Goal: Task Accomplishment & Management: Manage account settings

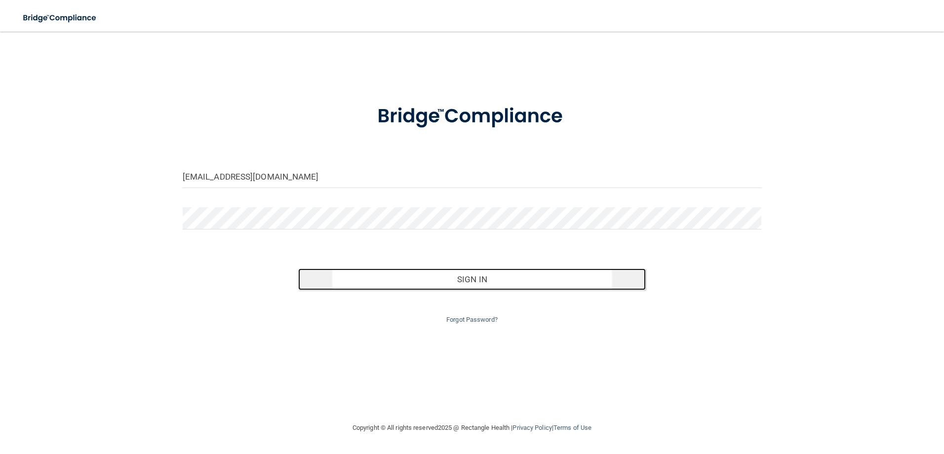
click at [460, 278] on button "Sign In" at bounding box center [472, 280] width 348 height 22
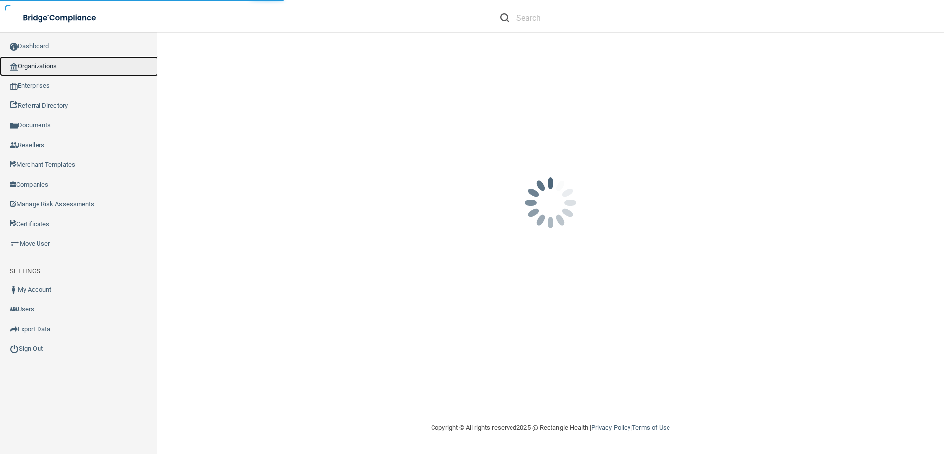
click at [64, 72] on link "Organizations" at bounding box center [79, 66] width 158 height 20
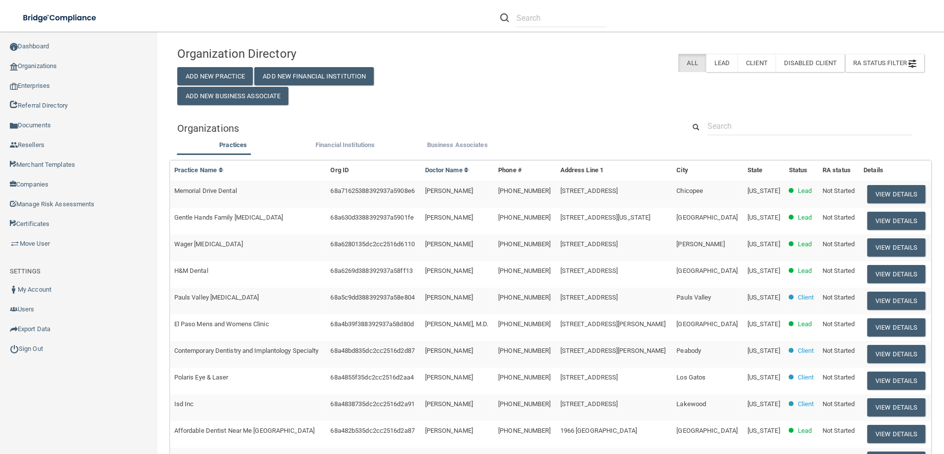
drag, startPoint x: 753, startPoint y: 106, endPoint x: 758, endPoint y: 119, distance: 13.1
click at [754, 109] on div "Organization Directory Add New Practice Add New Financial Institution Add New B…" at bounding box center [550, 326] width 747 height 570
click at [758, 122] on input "text" at bounding box center [810, 126] width 205 height 18
paste input "Novus Orthodontics and [MEDICAL_DATA]"
type input "Novus Orthodontics and [MEDICAL_DATA]"
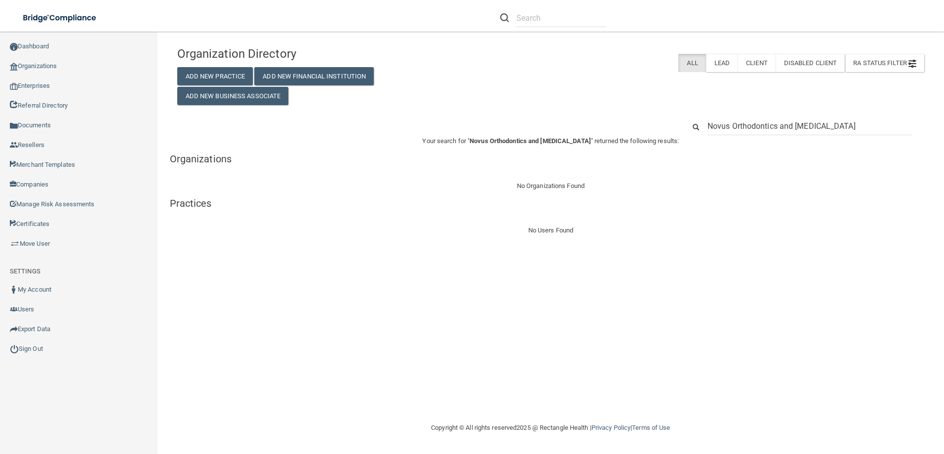
drag, startPoint x: 843, startPoint y: 124, endPoint x: 778, endPoint y: 126, distance: 64.7
type input "Novus Orthodontics"
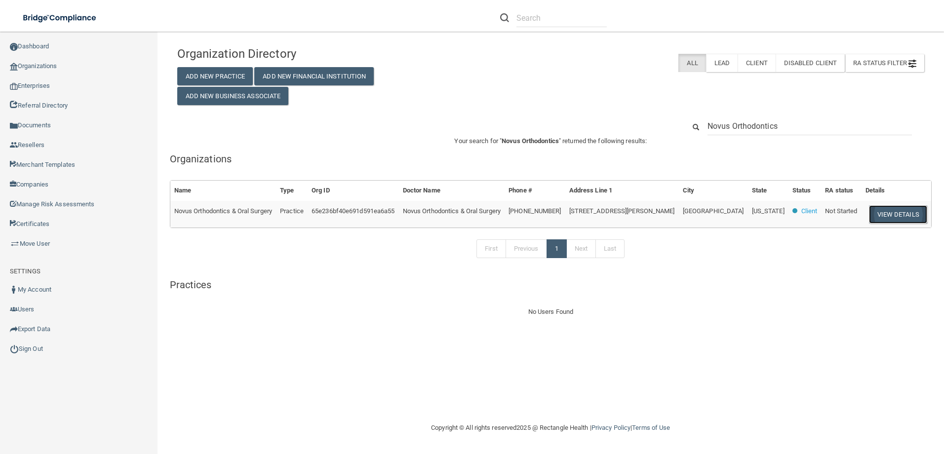
click at [914, 213] on button "View Details" at bounding box center [898, 214] width 58 height 18
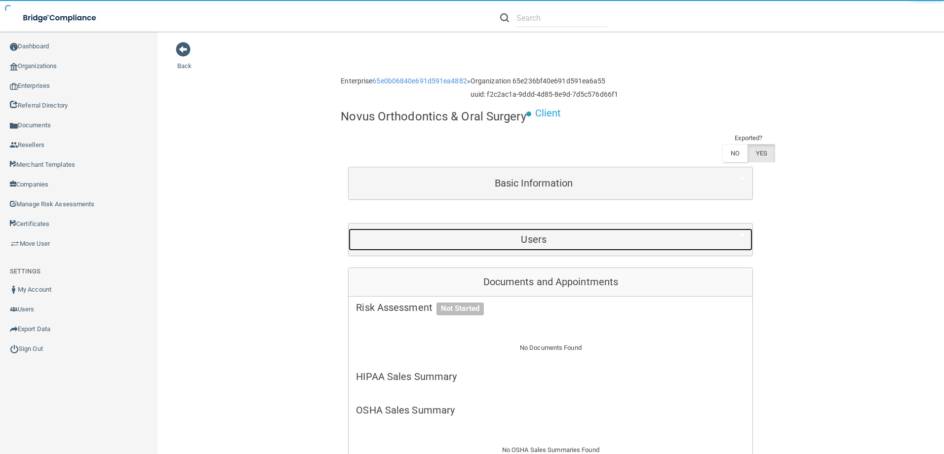
click at [645, 236] on h5 "Users" at bounding box center [534, 239] width 356 height 11
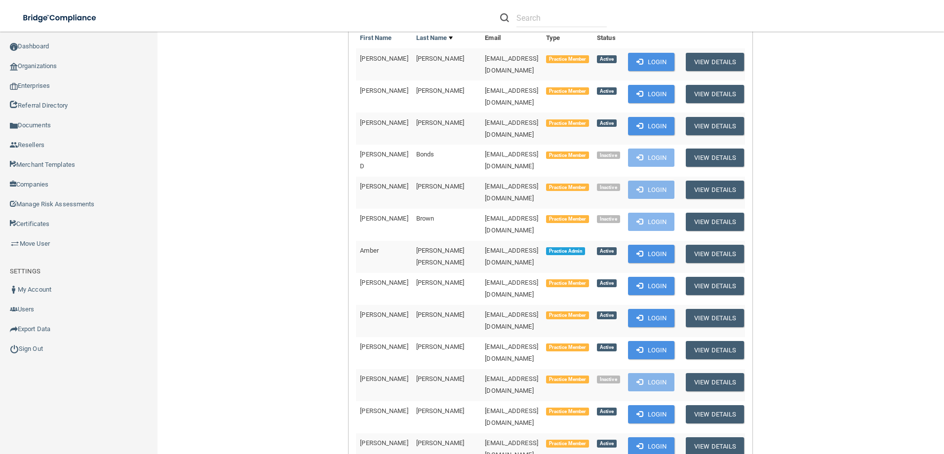
scroll to position [543, 0]
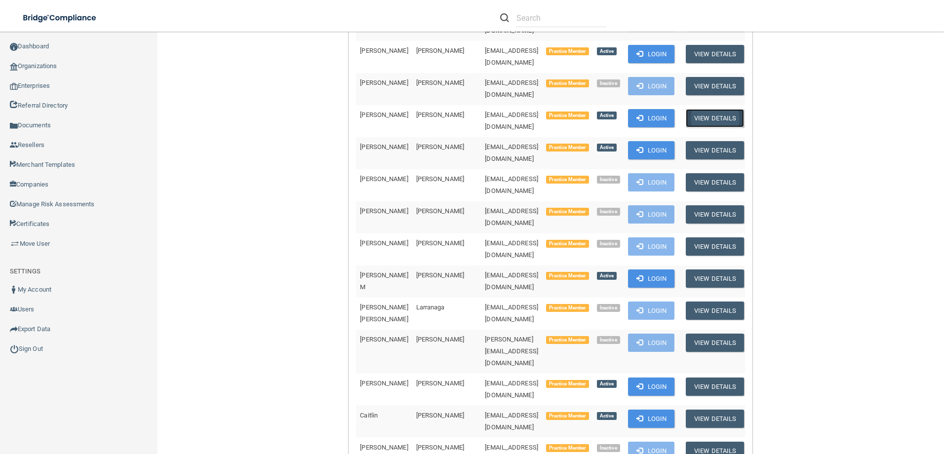
click at [711, 109] on button "View Details" at bounding box center [715, 118] width 58 height 18
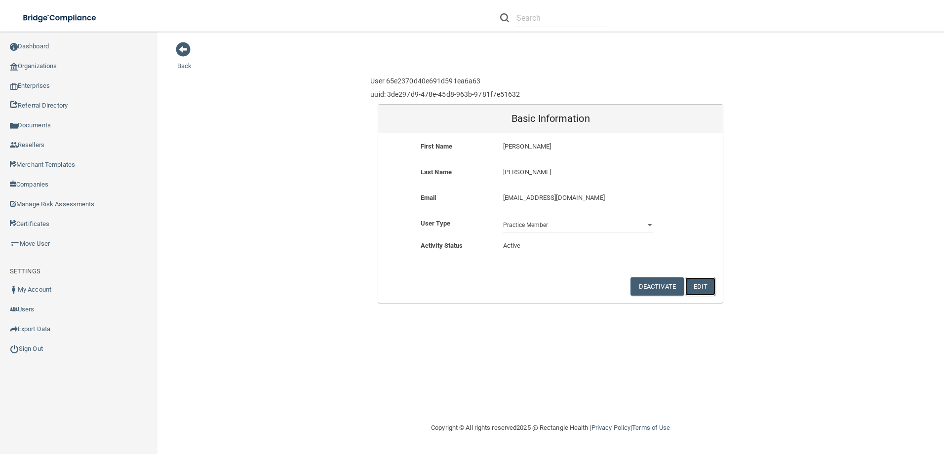
click at [697, 288] on button "Edit" at bounding box center [701, 287] width 30 height 18
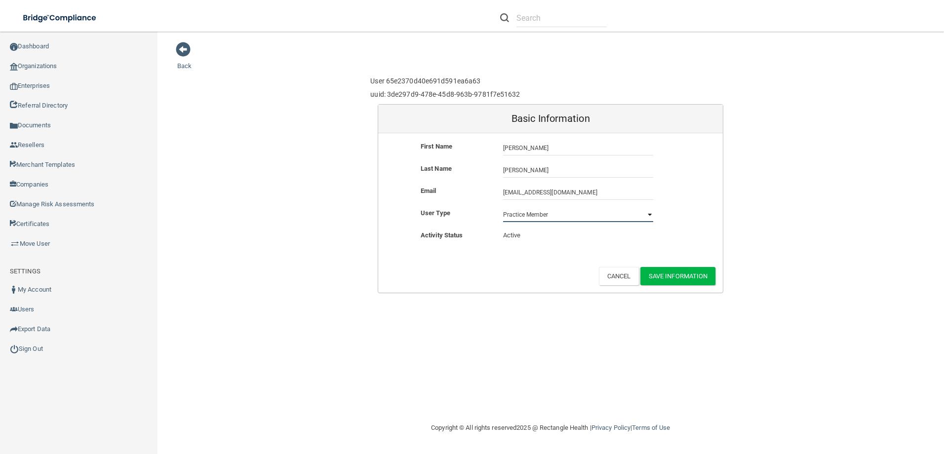
click at [625, 218] on select "Practice Admin Practice Member Financial Institution Admin Business Associate A…" at bounding box center [578, 214] width 150 height 15
select select "practice_admin"
click at [503, 207] on select "Practice Admin Practice Member Financial Institution Admin Business Associate A…" at bounding box center [578, 214] width 150 height 15
click at [692, 278] on button "Save Information" at bounding box center [679, 276] width 76 height 18
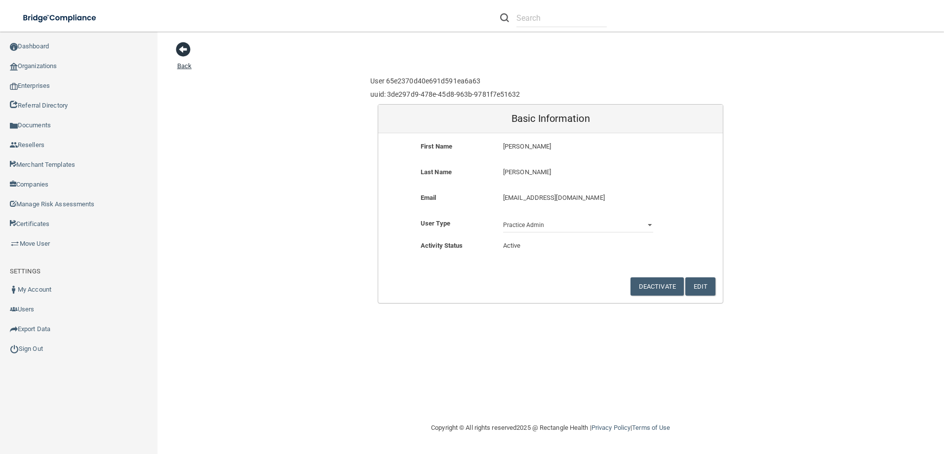
click at [184, 45] on span at bounding box center [183, 49] width 15 height 15
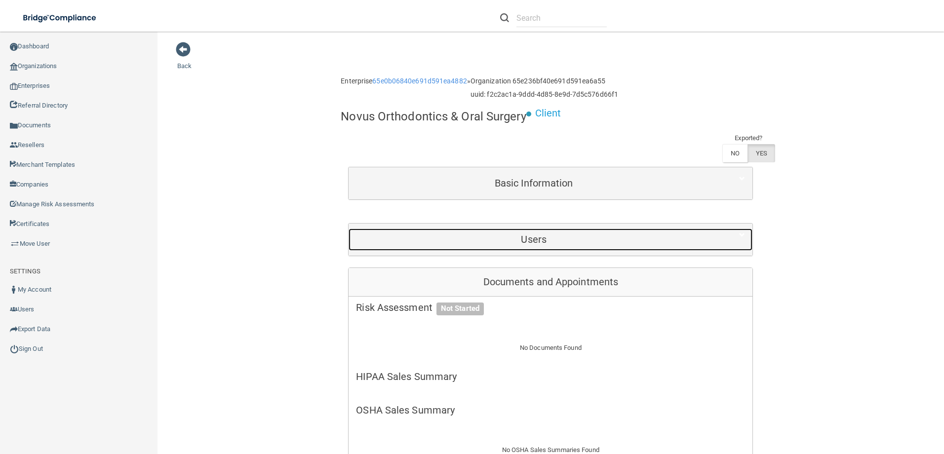
click at [533, 238] on h5 "Users" at bounding box center [534, 239] width 356 height 11
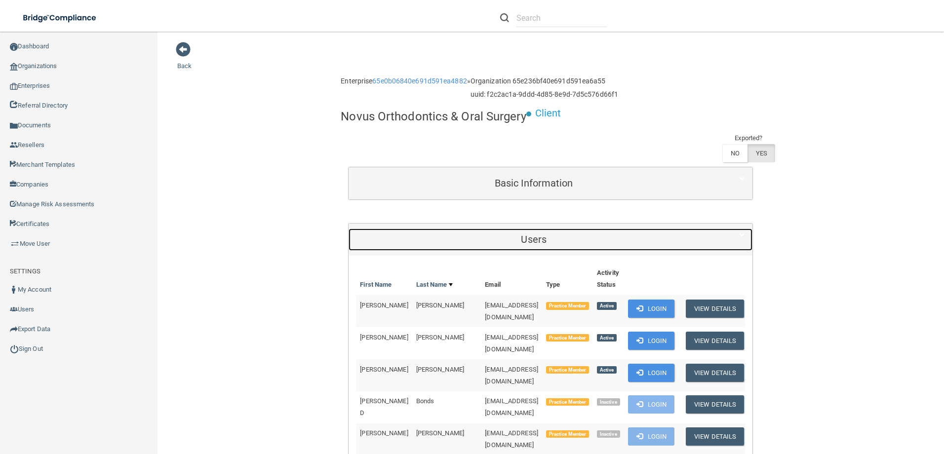
click at [532, 238] on h5 "Users" at bounding box center [534, 239] width 356 height 11
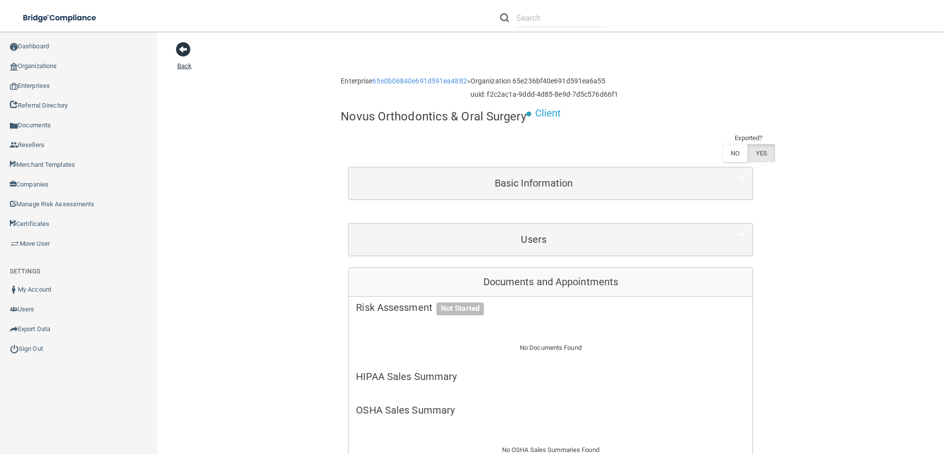
click at [188, 52] on span at bounding box center [183, 49] width 15 height 15
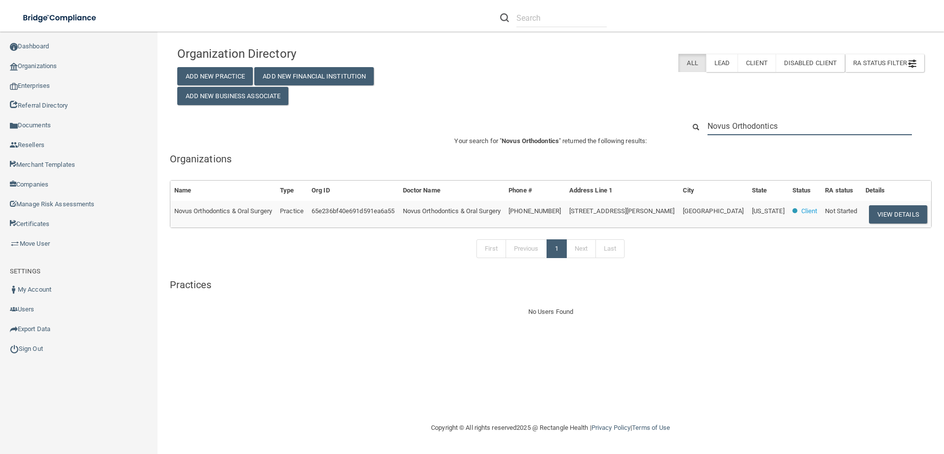
click at [803, 122] on input "Novus Orthodontics" at bounding box center [810, 126] width 205 height 18
drag, startPoint x: 801, startPoint y: 124, endPoint x: 656, endPoint y: 127, distance: 145.7
click at [656, 127] on div "Novus Orthodontics" at bounding box center [551, 126] width 762 height 18
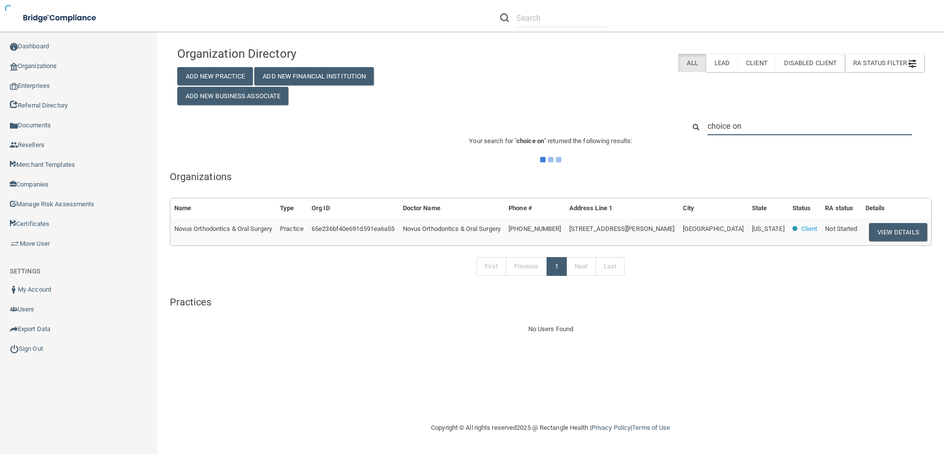
type input "choice one"
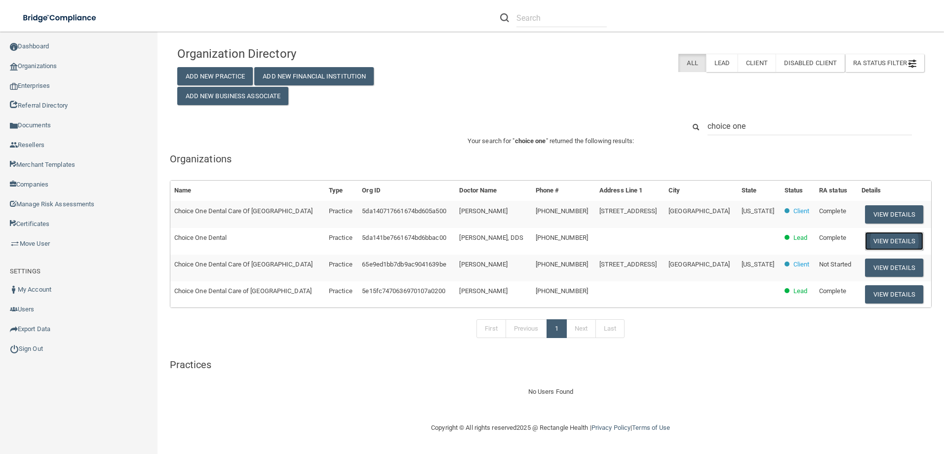
click at [902, 238] on button "View Details" at bounding box center [894, 241] width 58 height 18
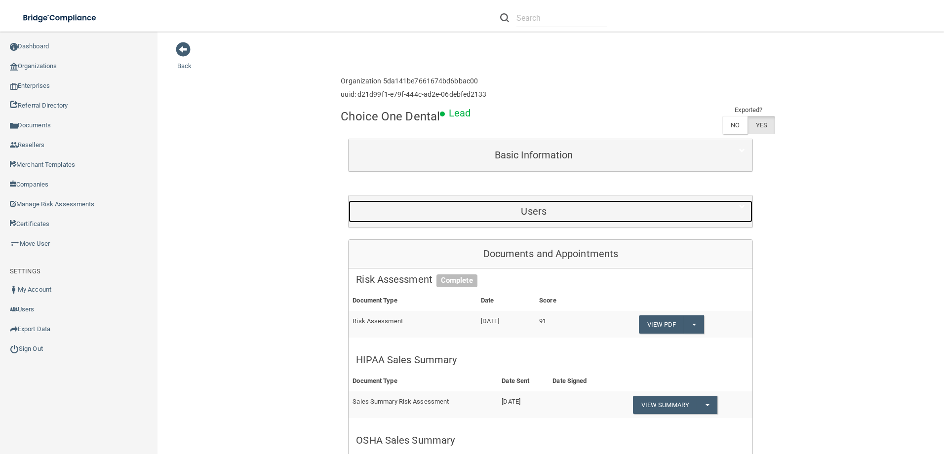
click at [545, 206] on h5 "Users" at bounding box center [534, 211] width 356 height 11
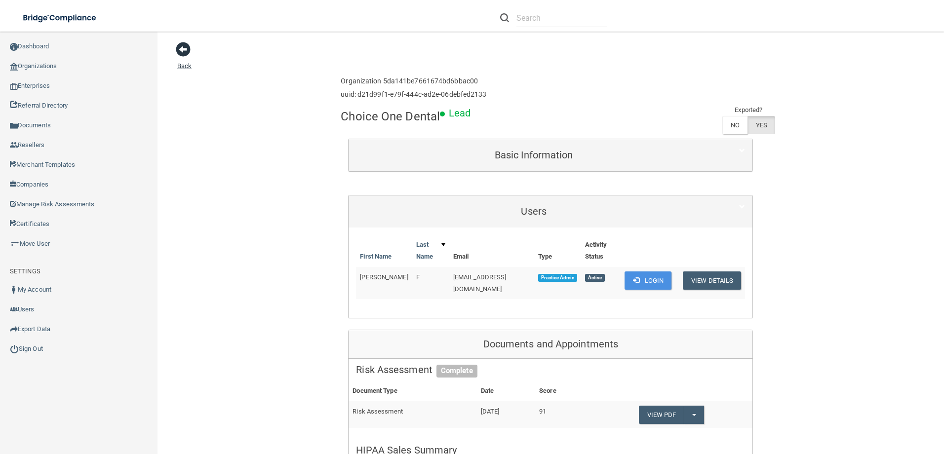
click at [187, 45] on span at bounding box center [183, 49] width 15 height 15
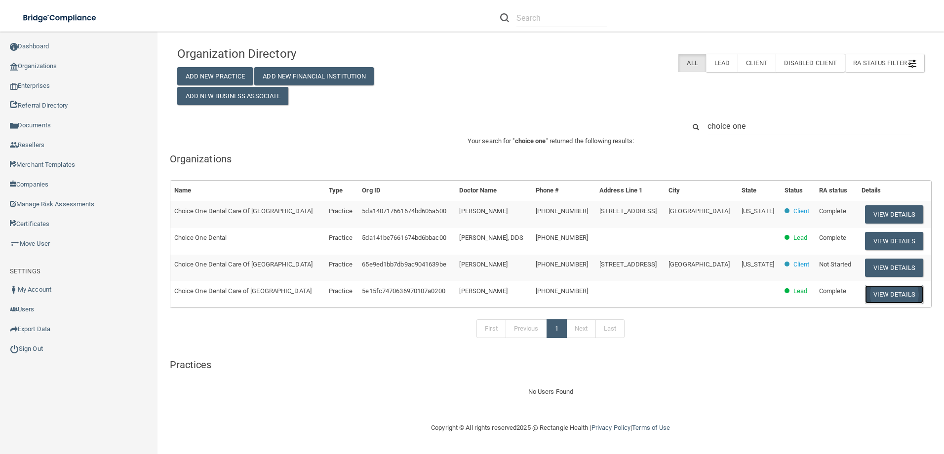
click at [888, 294] on button "View Details" at bounding box center [894, 295] width 58 height 18
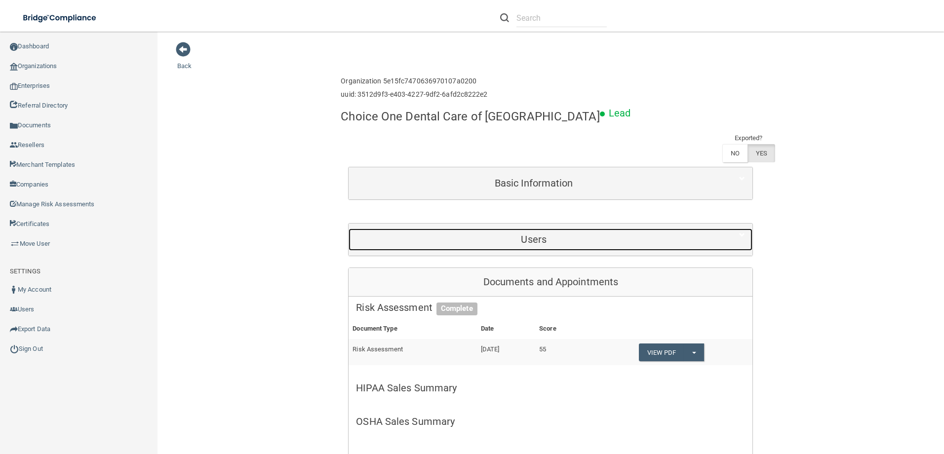
click at [550, 249] on div "Users" at bounding box center [534, 240] width 370 height 22
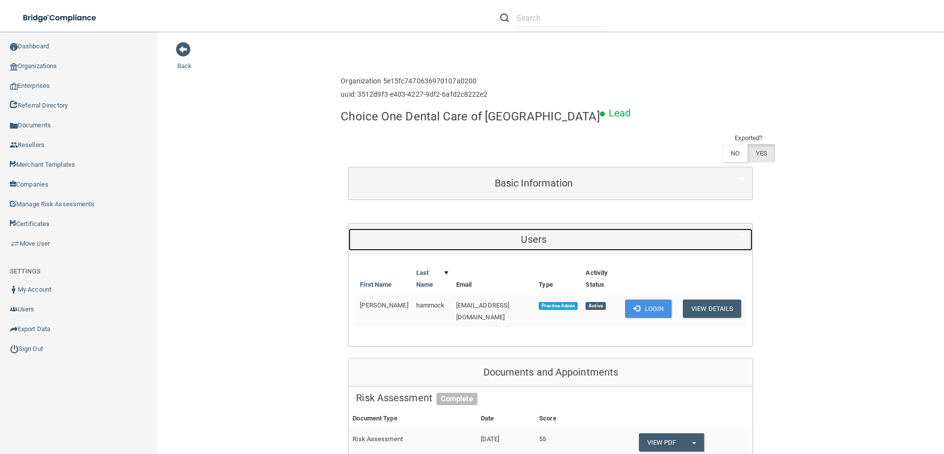
click at [552, 243] on h5 "Users" at bounding box center [534, 239] width 356 height 11
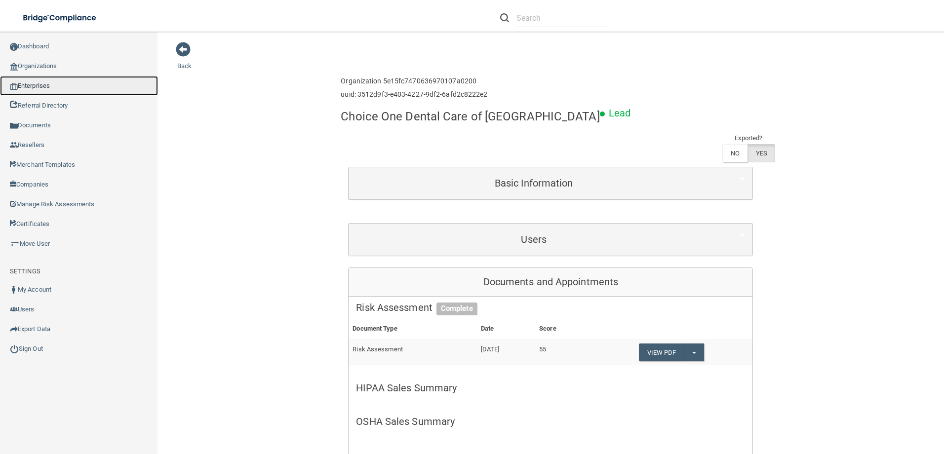
click at [37, 81] on link "Enterprises" at bounding box center [79, 86] width 158 height 20
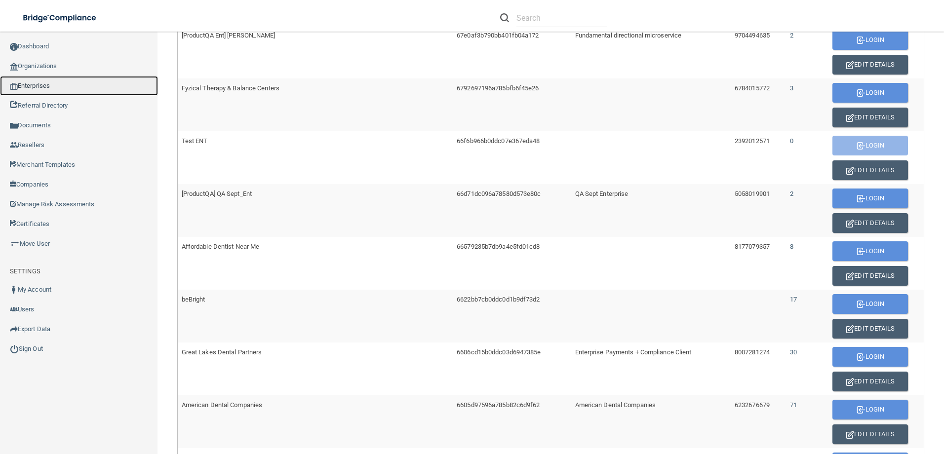
scroll to position [445, 0]
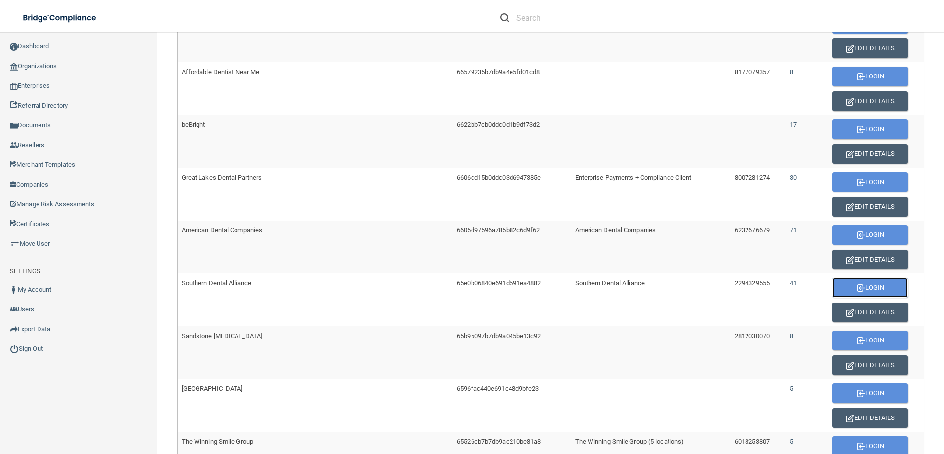
click at [855, 287] on button "Login" at bounding box center [871, 288] width 76 height 20
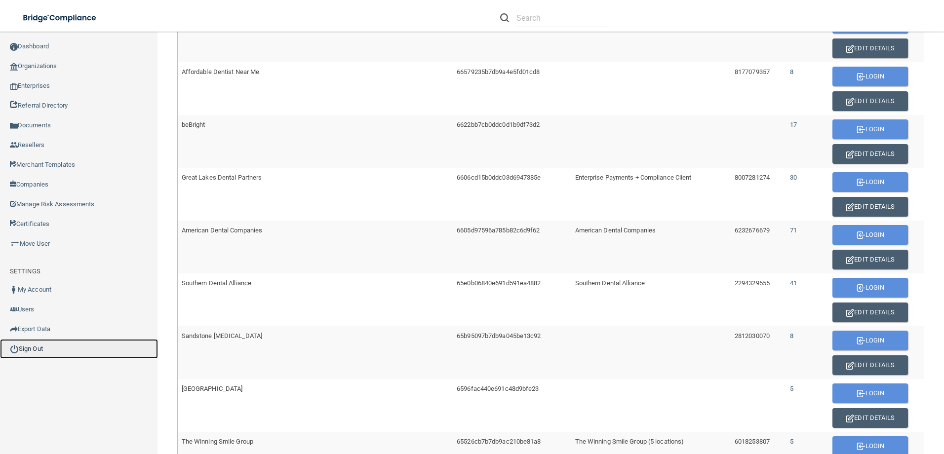
click at [38, 352] on link "Sign Out" at bounding box center [79, 349] width 158 height 20
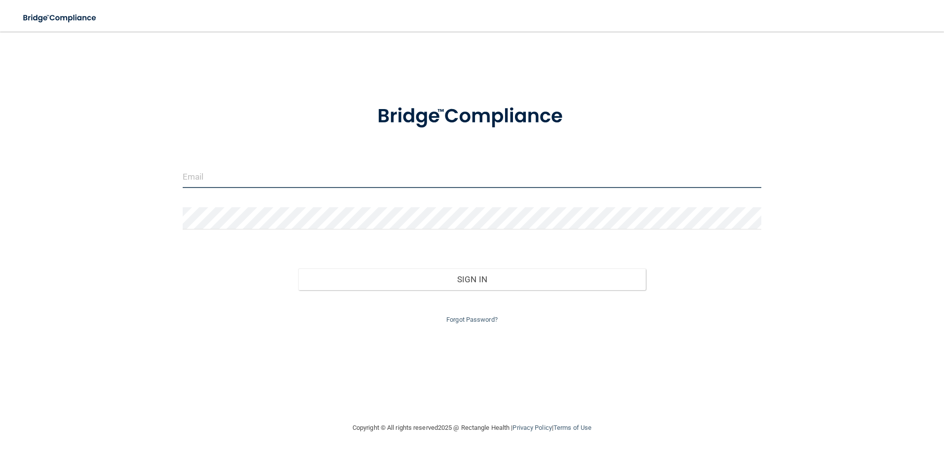
type input "agrantz@rectanglehealth.com"
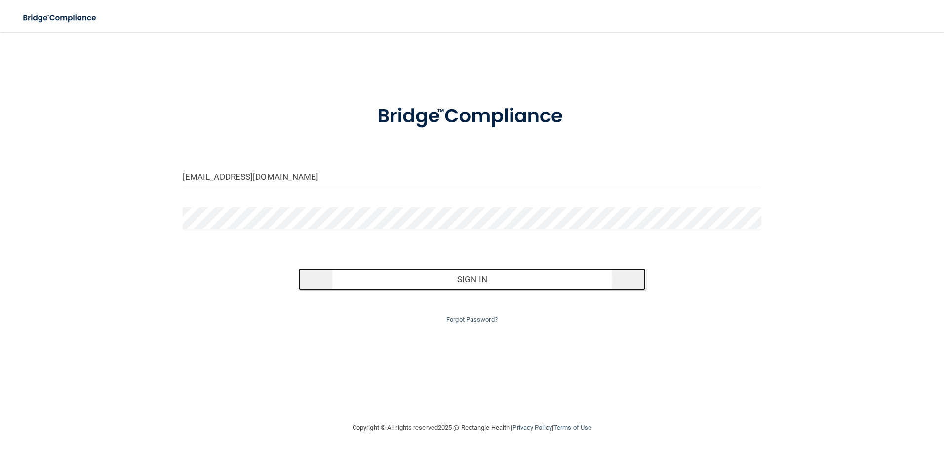
click at [450, 275] on button "Sign In" at bounding box center [472, 280] width 348 height 22
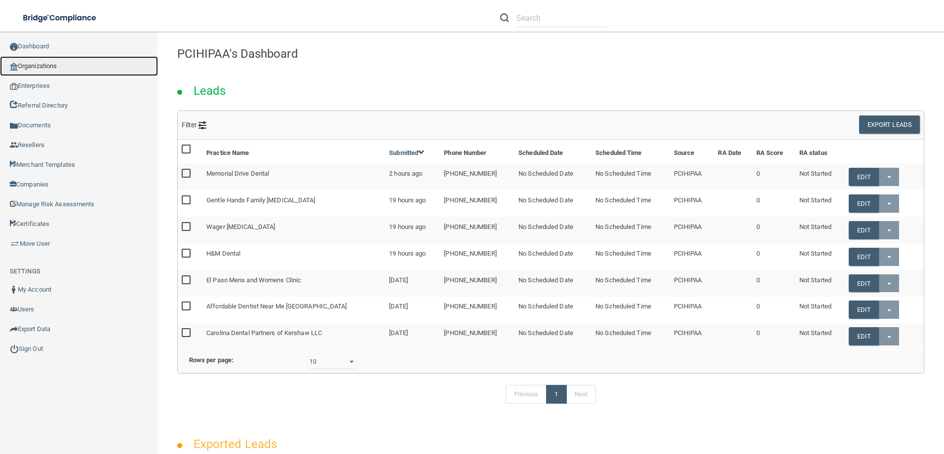
click at [55, 63] on link "Organizations" at bounding box center [79, 66] width 158 height 20
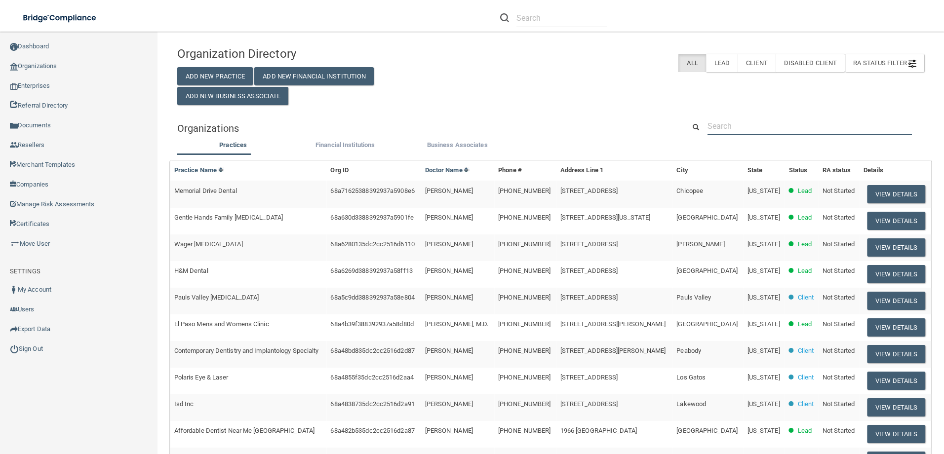
click at [721, 131] on input "text" at bounding box center [810, 126] width 205 height 18
paste input "Novus Orthodontics and Oral Surgery"
type input "Novus Orthodontics and Oral Surgery"
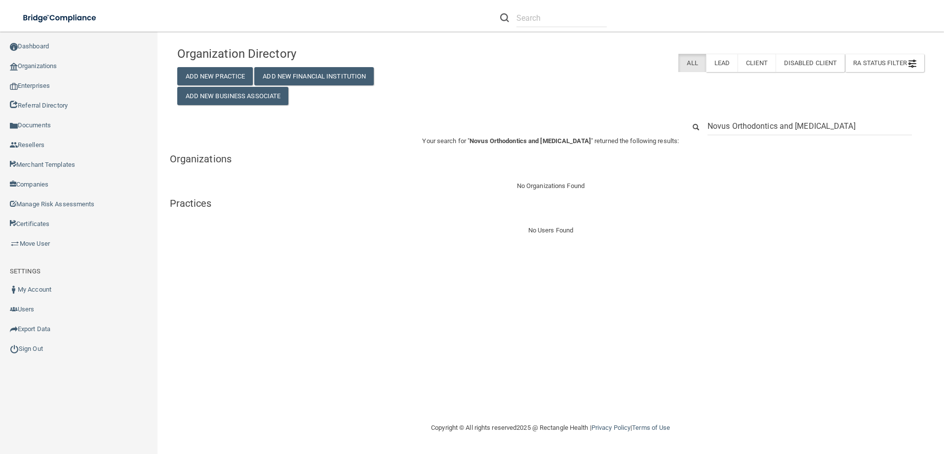
click at [842, 124] on input "Novus Orthodontics and Oral Surgery" at bounding box center [810, 126] width 205 height 18
drag, startPoint x: 852, startPoint y: 124, endPoint x: 778, endPoint y: 126, distance: 74.1
click at [778, 126] on input "Novus Orthodontics and Oral Surgery" at bounding box center [810, 126] width 205 height 18
type input "Novus Orthodontics"
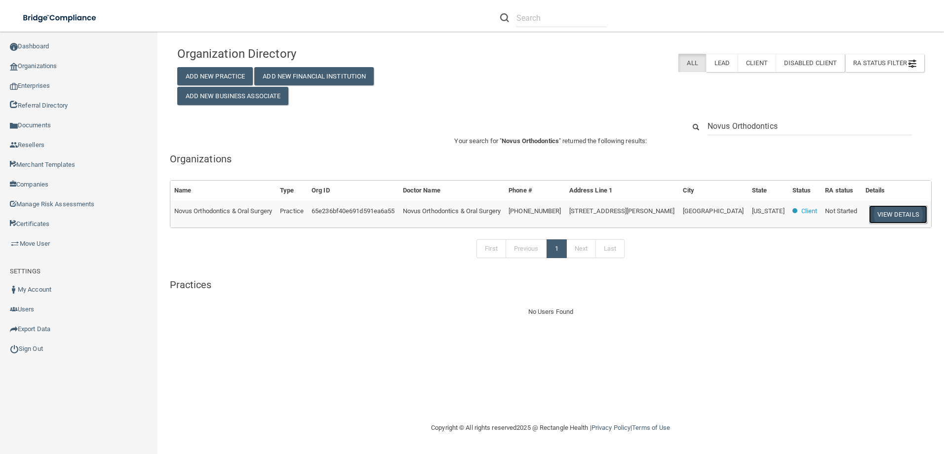
click at [900, 211] on button "View Details" at bounding box center [898, 214] width 58 height 18
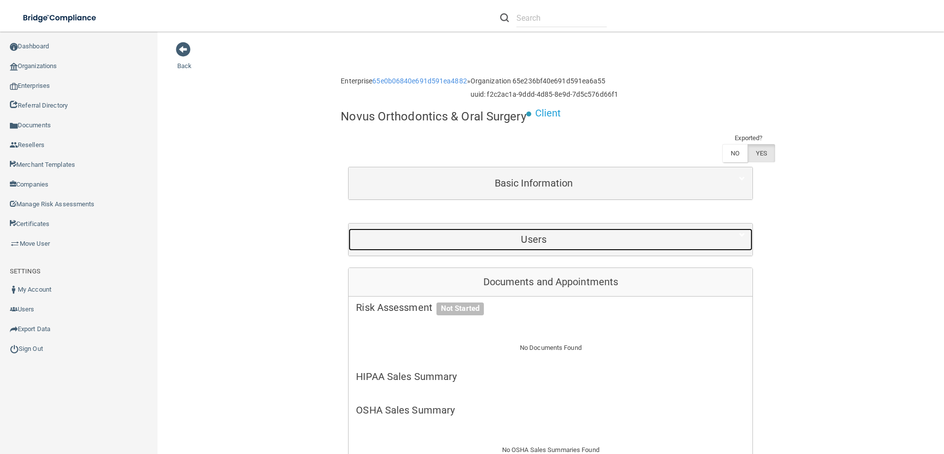
click at [573, 236] on h5 "Users" at bounding box center [534, 239] width 356 height 11
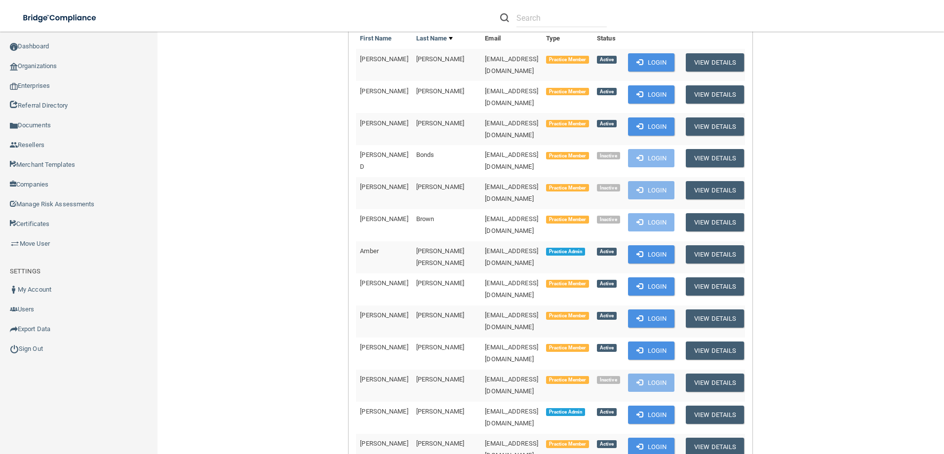
scroll to position [247, 0]
click at [640, 406] on button "Login" at bounding box center [651, 415] width 47 height 18
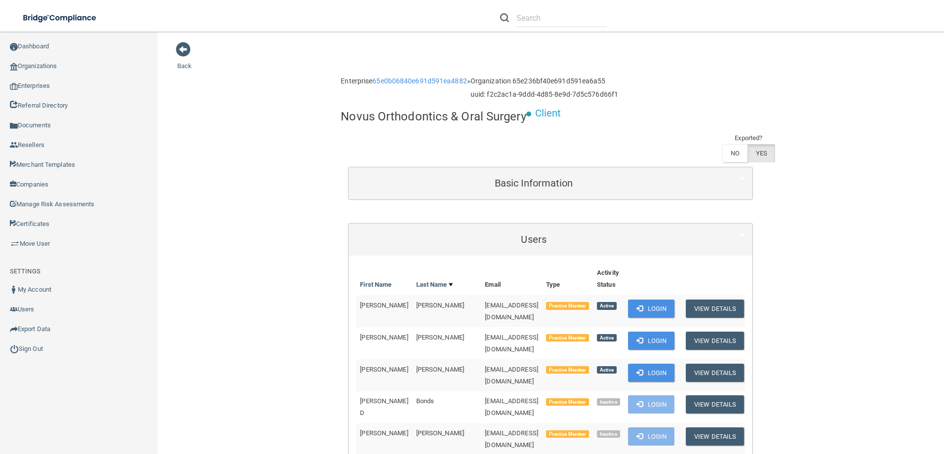
scroll to position [49, 0]
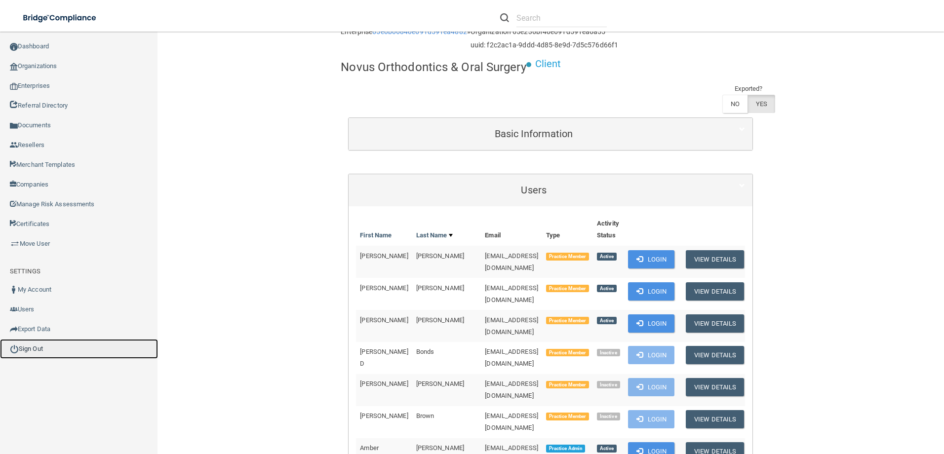
click at [43, 352] on link "Sign Out" at bounding box center [79, 349] width 158 height 20
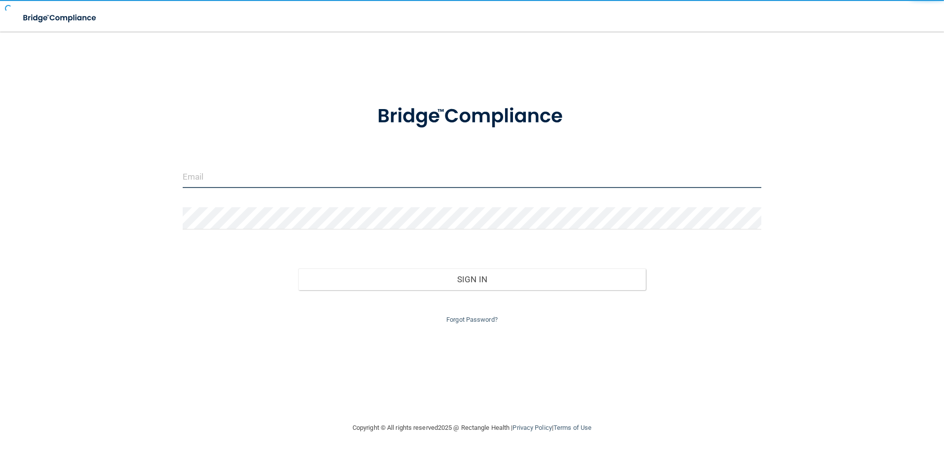
type input "agrantz@rectanglehealth.com"
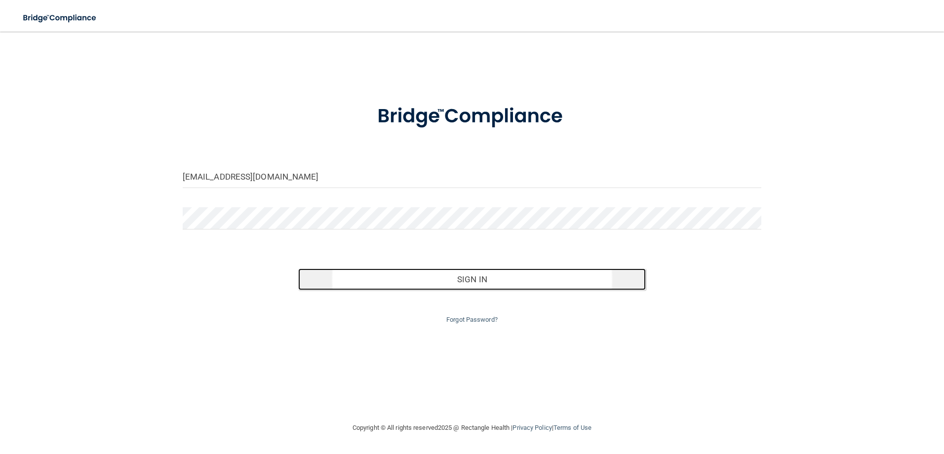
click at [426, 284] on button "Sign In" at bounding box center [472, 280] width 348 height 22
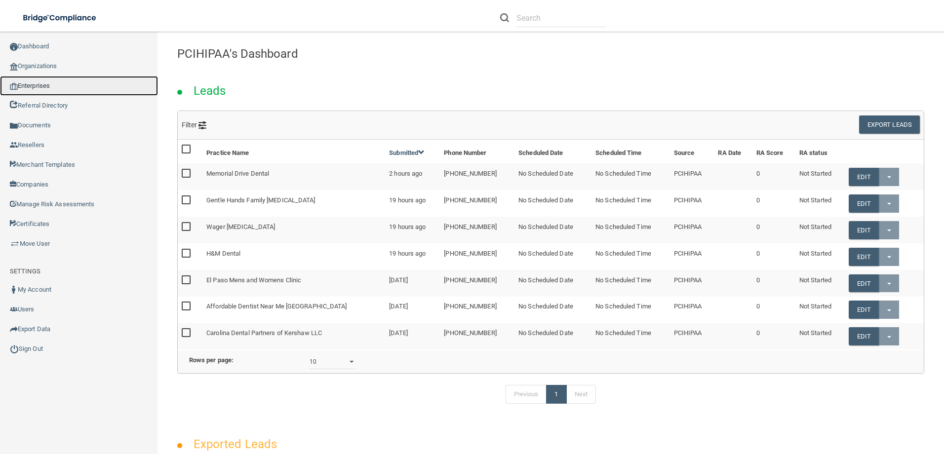
click at [37, 83] on link "Enterprises" at bounding box center [79, 86] width 158 height 20
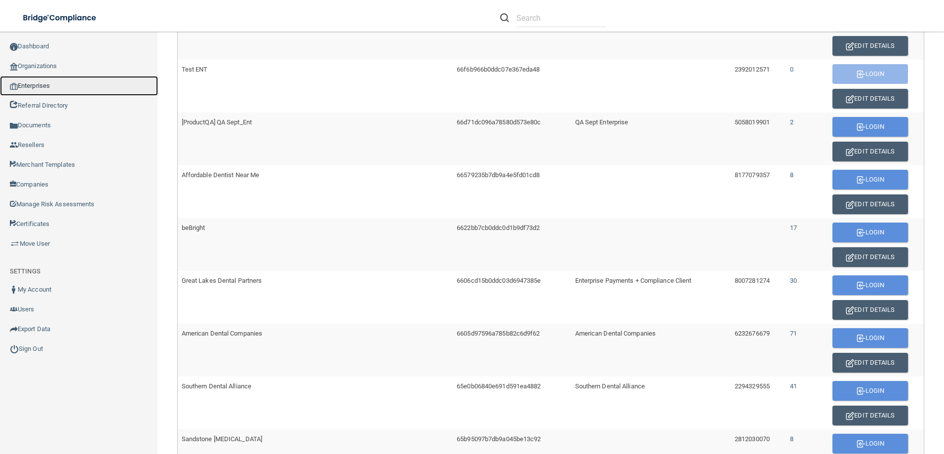
scroll to position [494, 0]
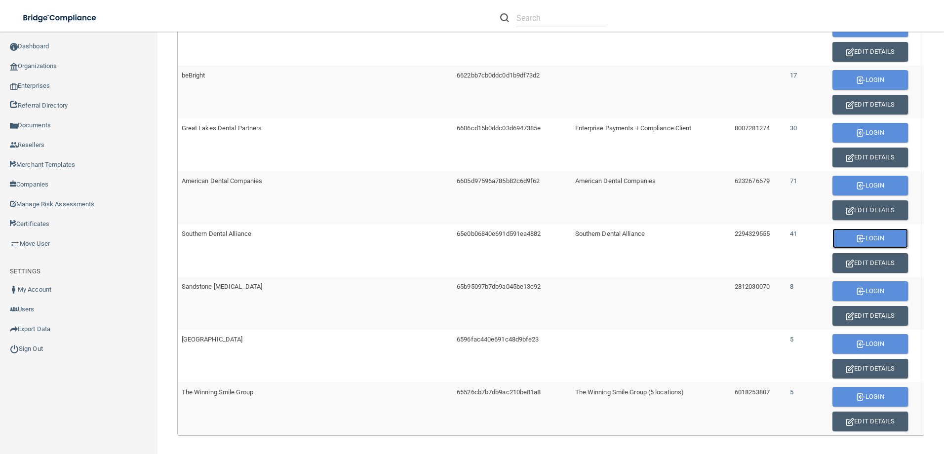
click at [859, 238] on button "Login" at bounding box center [871, 239] width 76 height 20
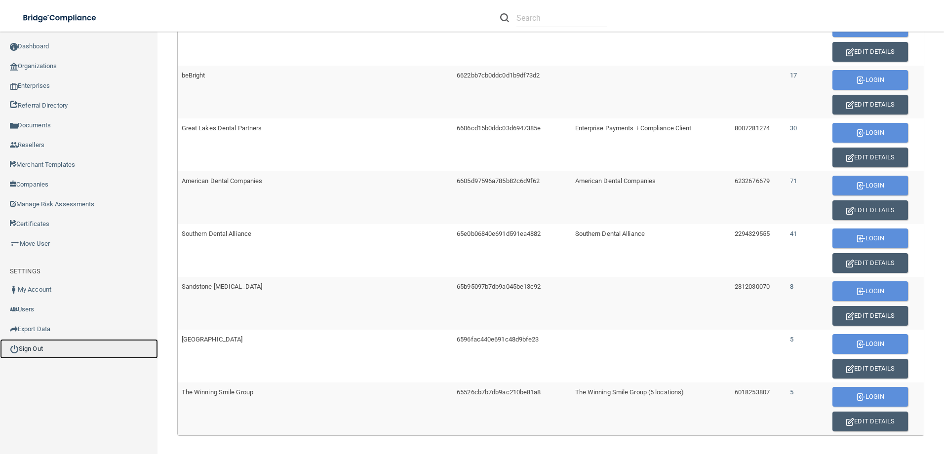
click at [35, 349] on link "Sign Out" at bounding box center [79, 349] width 158 height 20
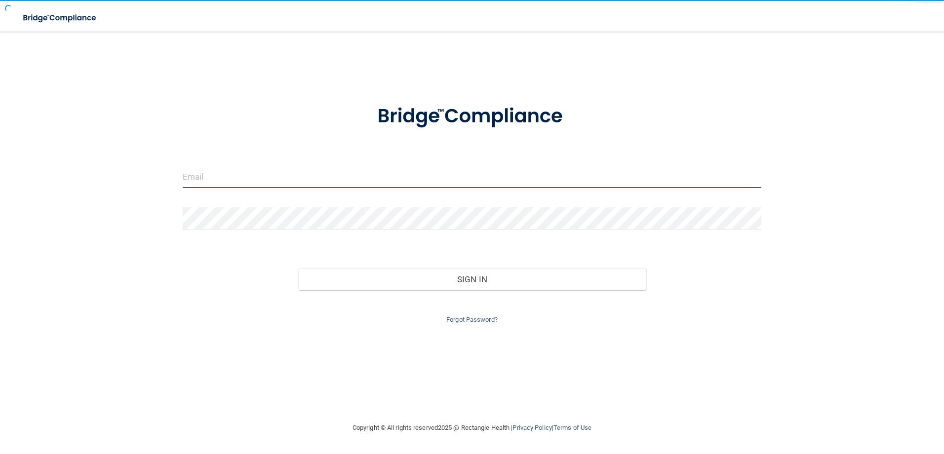
type input "agrantz@rectanglehealth.com"
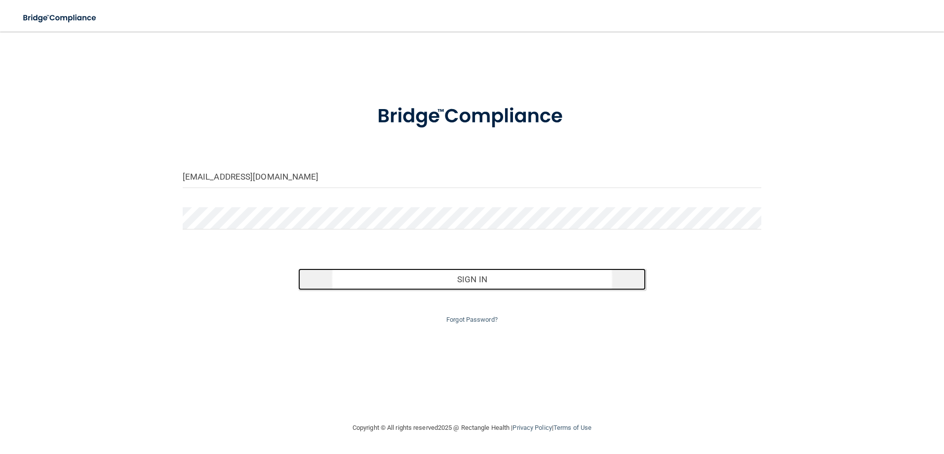
click at [388, 276] on button "Sign In" at bounding box center [472, 280] width 348 height 22
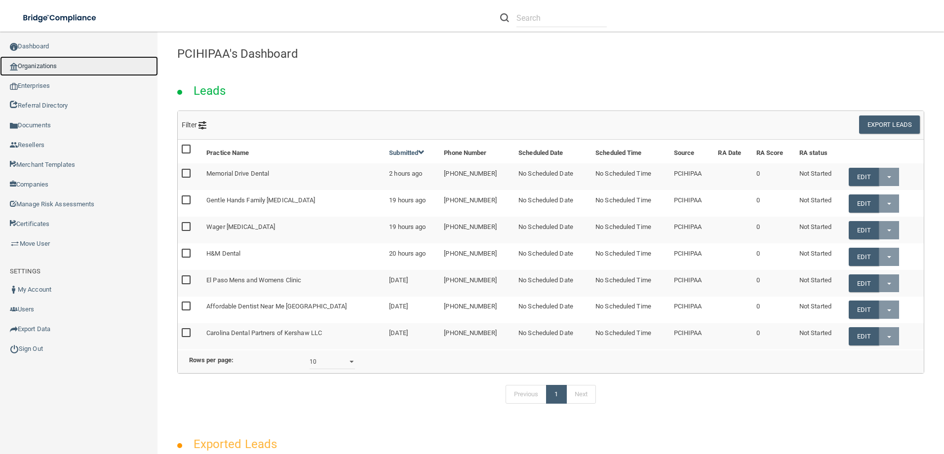
click at [43, 66] on link "Organizations" at bounding box center [79, 66] width 158 height 20
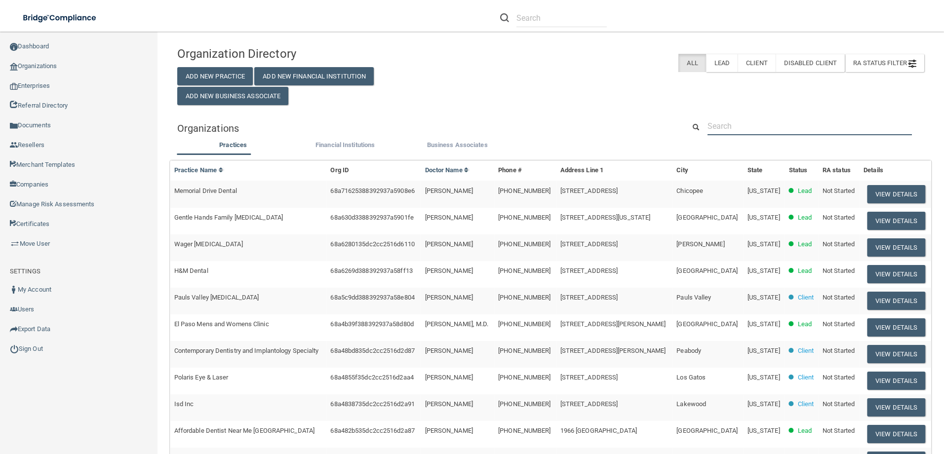
click at [782, 122] on input "text" at bounding box center [810, 126] width 205 height 18
paste input "Choice One Dental Care Of Cartersville"
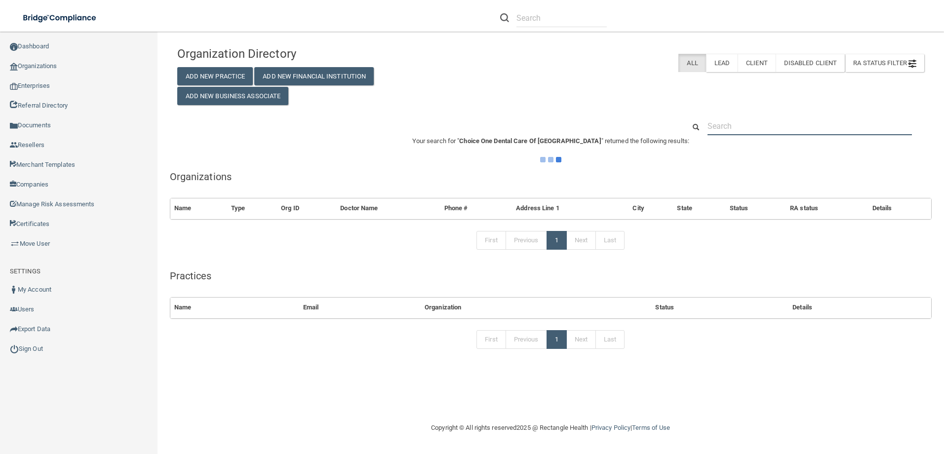
type input "Choice One Dental Care Of Cartersville"
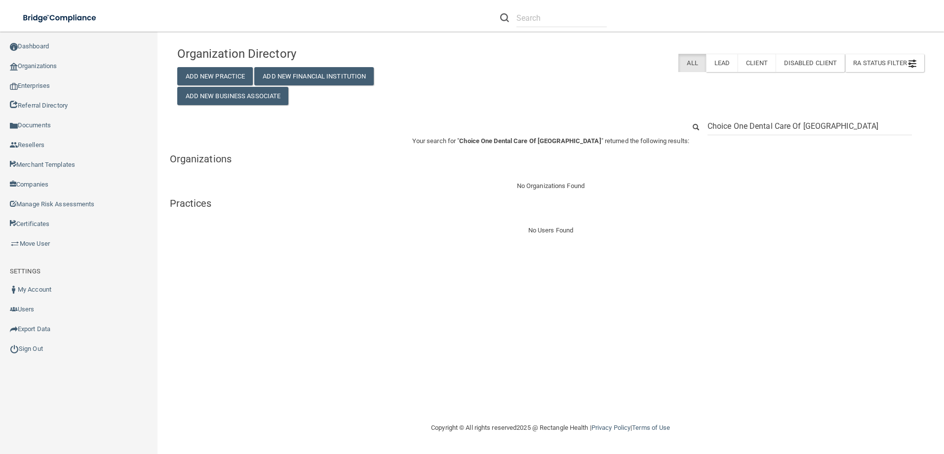
drag, startPoint x: 852, startPoint y: 126, endPoint x: 792, endPoint y: 125, distance: 59.3
click at [792, 125] on input "Choice One Dental Care Of Cartersville" at bounding box center [810, 126] width 205 height 18
type input "Choice One Dental Care"
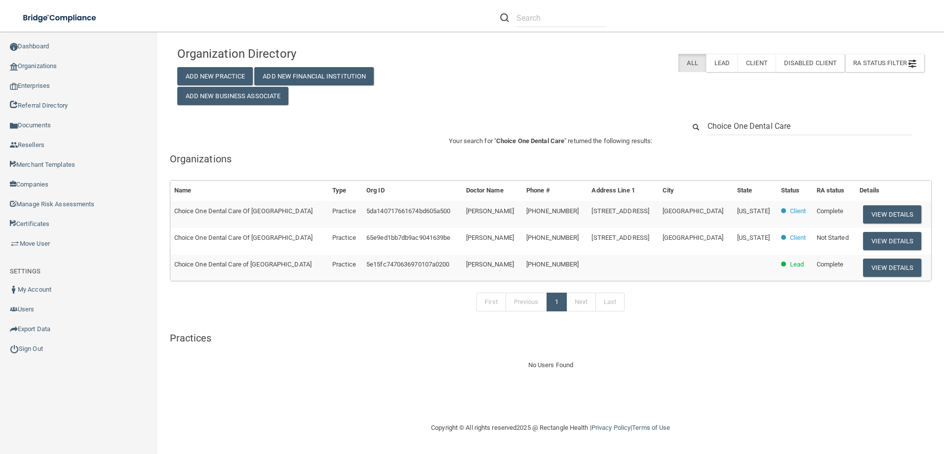
drag, startPoint x: 851, startPoint y: 119, endPoint x: 713, endPoint y: 125, distance: 138.5
click at [725, 131] on input "Choice One Dental Care" at bounding box center [810, 126] width 205 height 18
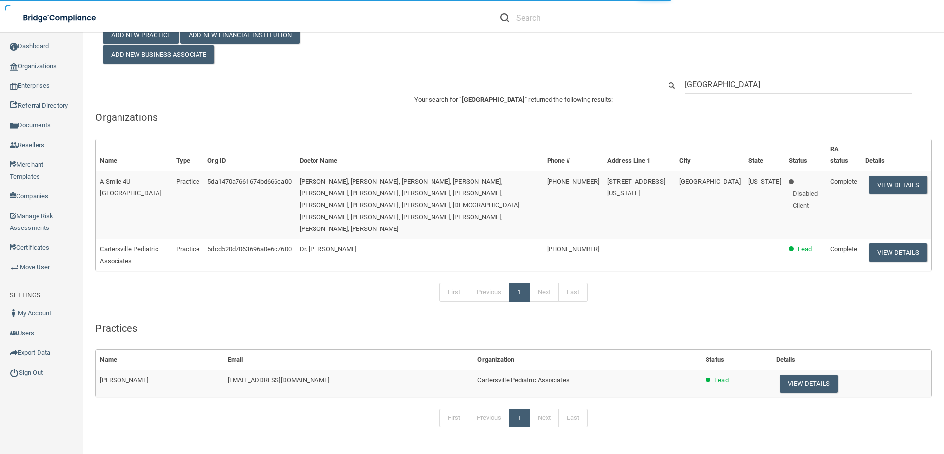
scroll to position [64, 0]
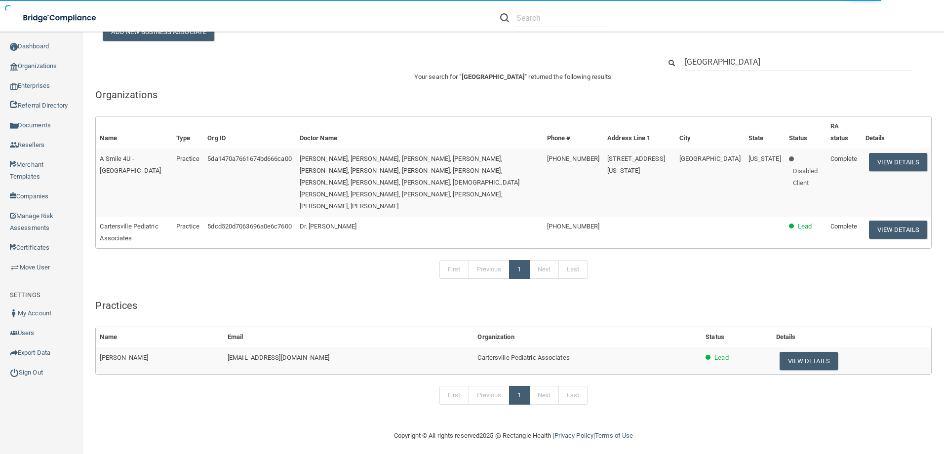
type input "Cartersville"
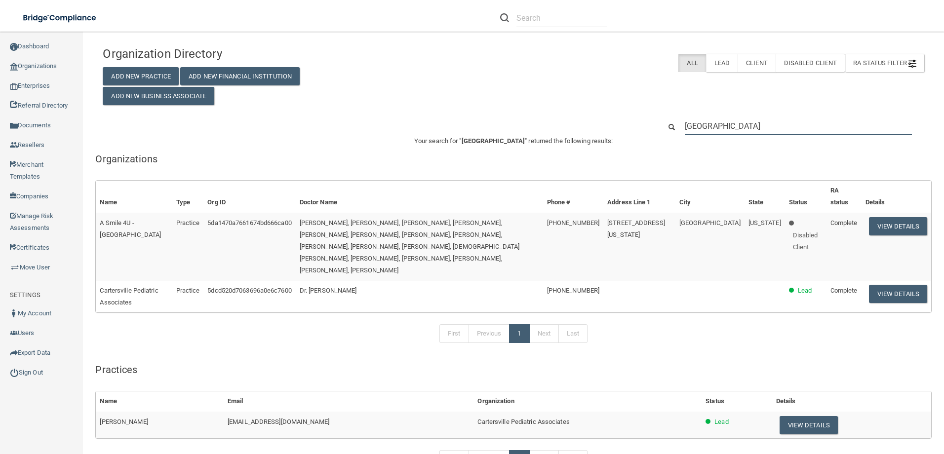
drag, startPoint x: 749, startPoint y: 127, endPoint x: 687, endPoint y: 125, distance: 62.3
click at [687, 125] on input "Cartersville" at bounding box center [798, 126] width 227 height 18
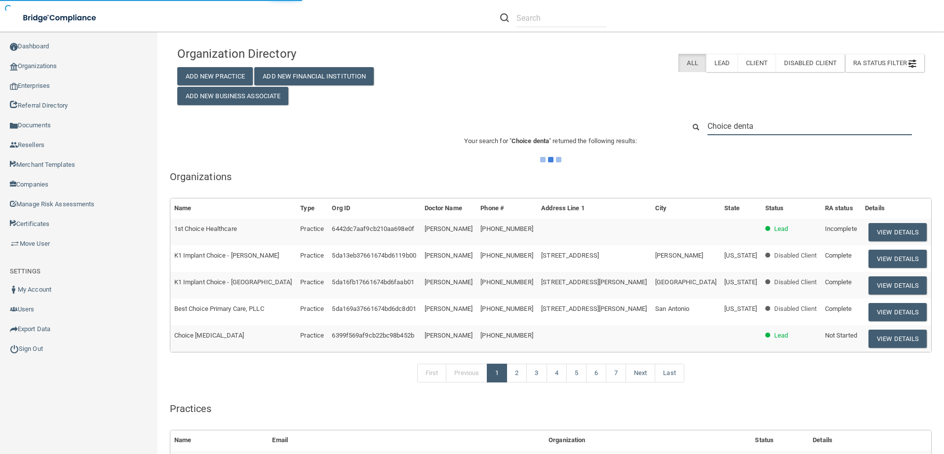
type input "Choice dental"
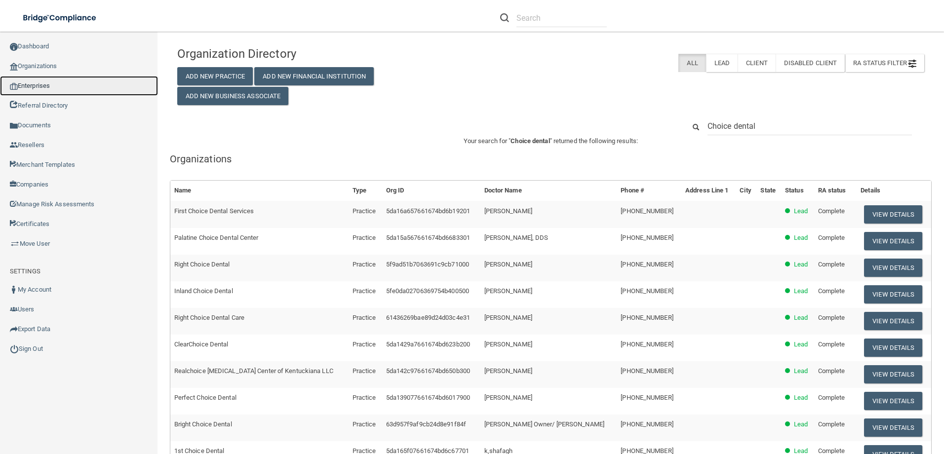
click at [43, 82] on link "Enterprises" at bounding box center [79, 86] width 158 height 20
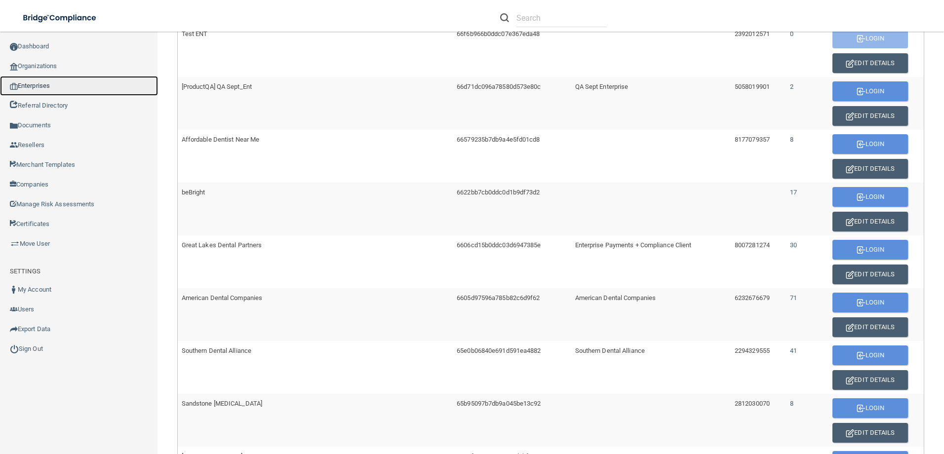
scroll to position [445, 0]
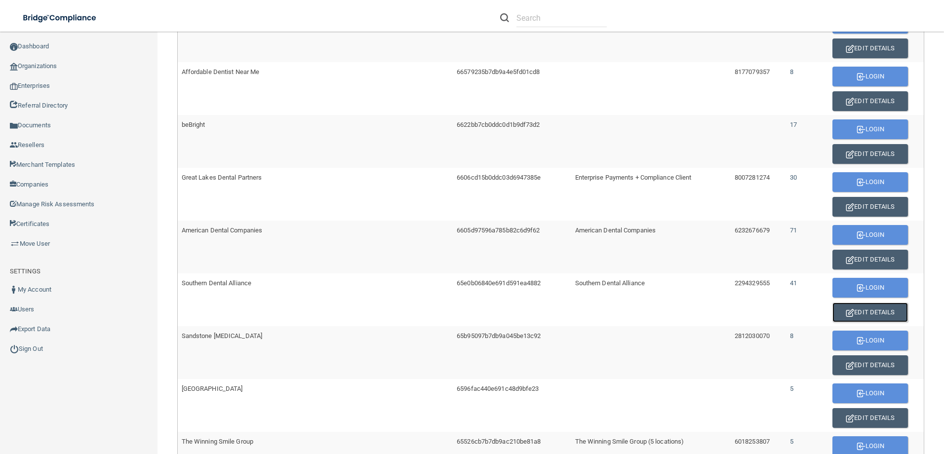
click at [857, 308] on button "Edit Details" at bounding box center [871, 313] width 76 height 20
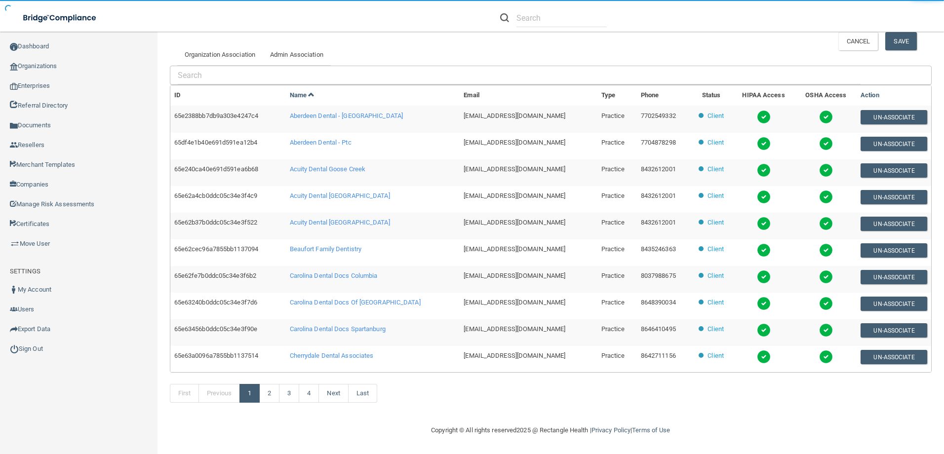
scroll to position [241, 0]
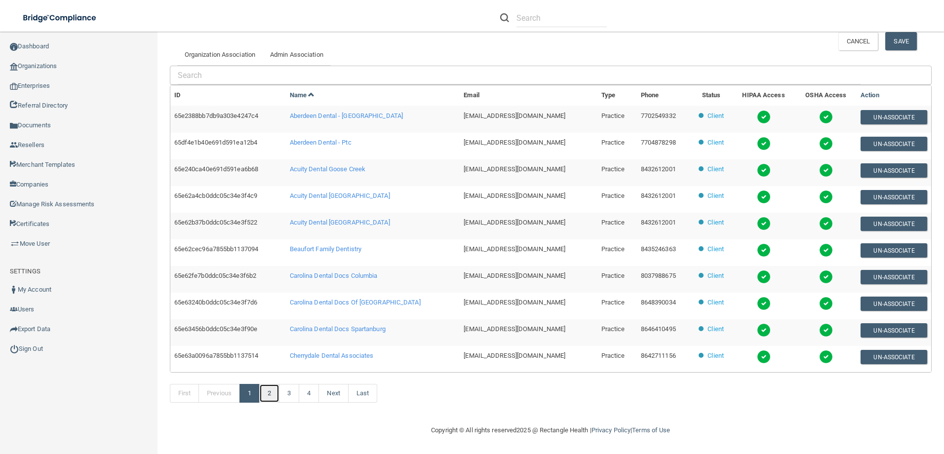
click at [271, 390] on link "2" at bounding box center [269, 393] width 20 height 19
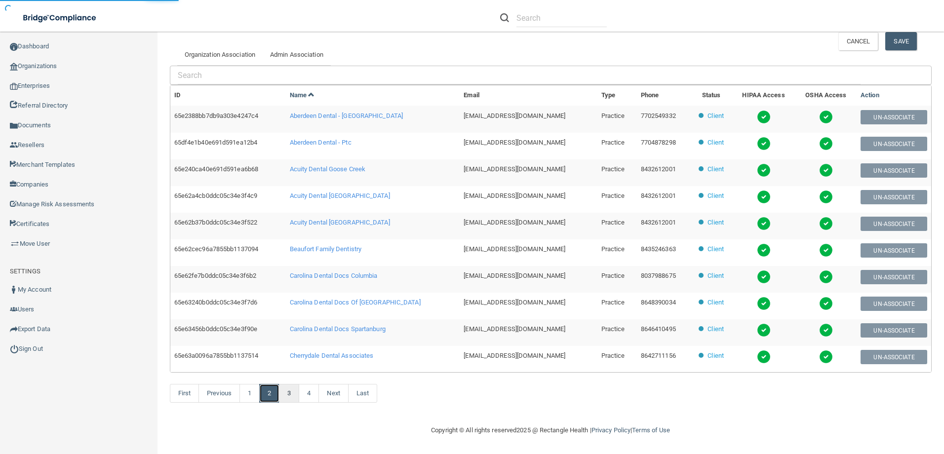
scroll to position [5, 0]
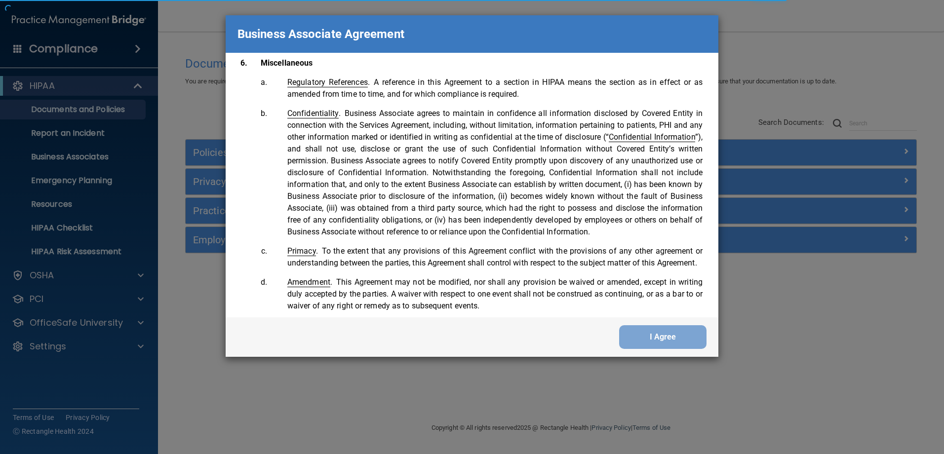
scroll to position [2014, 0]
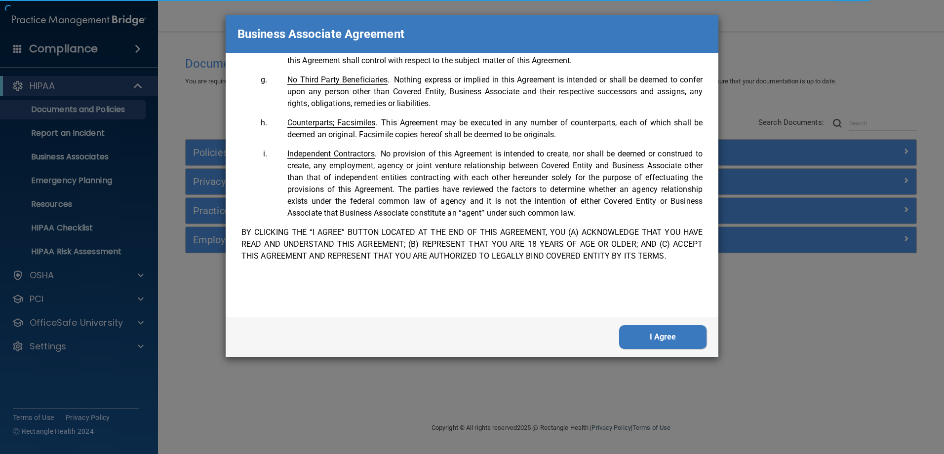
click at [665, 335] on button "I Agree" at bounding box center [662, 338] width 87 height 24
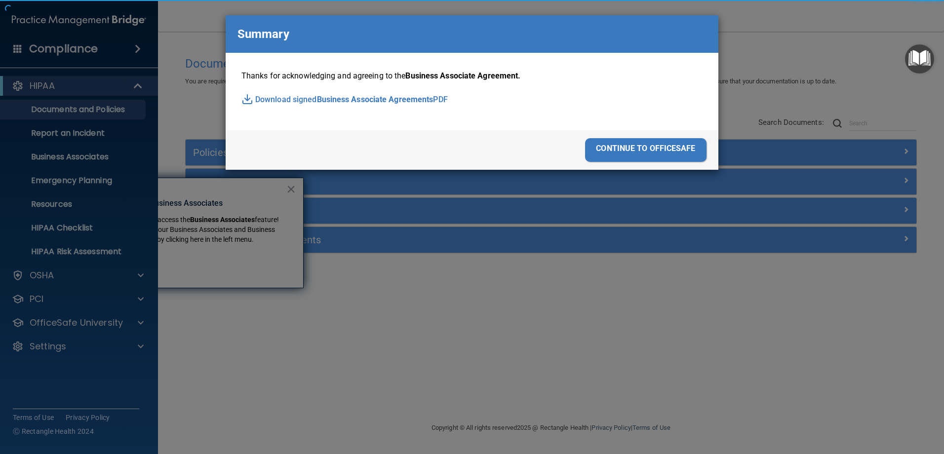
click at [648, 142] on div "continue to officesafe" at bounding box center [646, 150] width 122 height 24
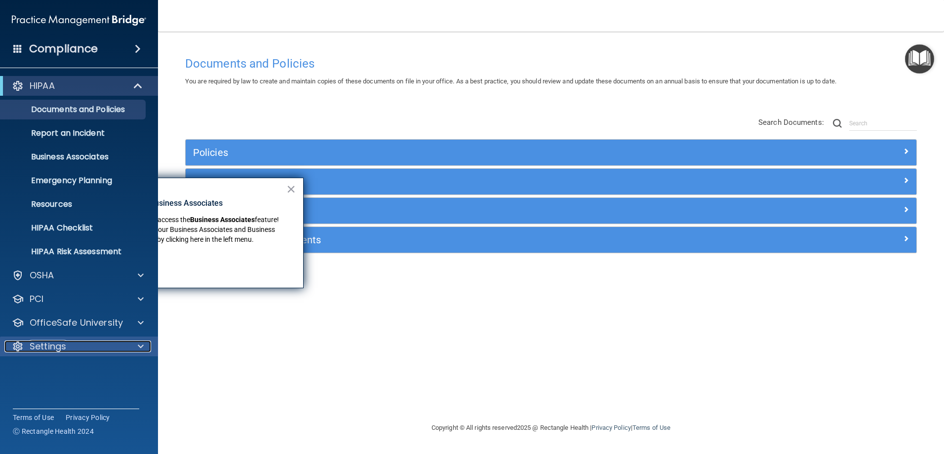
click at [121, 346] on div "Settings" at bounding box center [65, 347] width 123 height 12
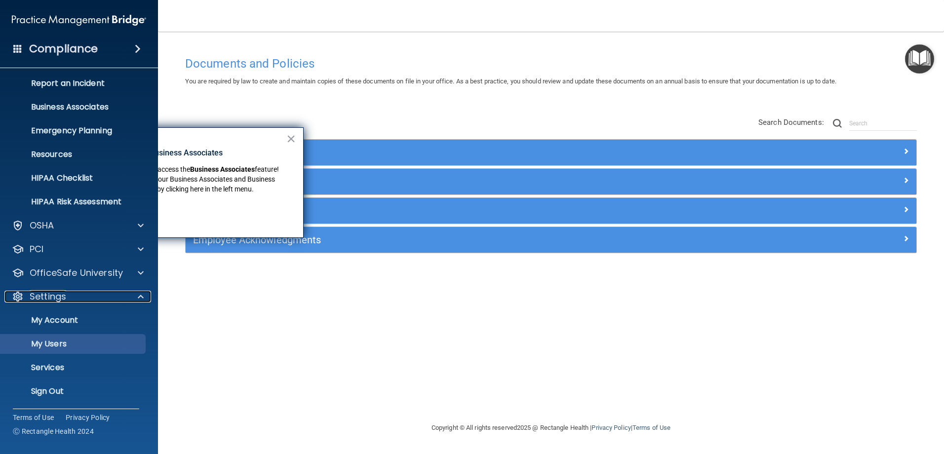
scroll to position [50, 0]
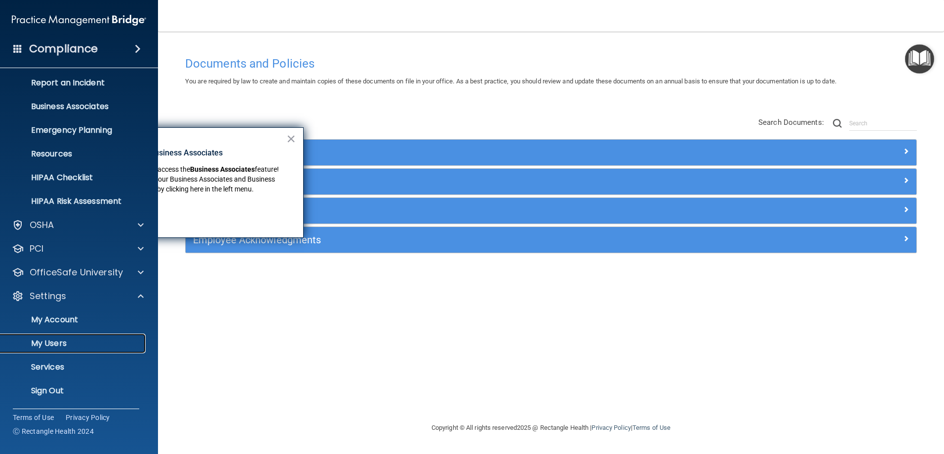
click at [69, 344] on p "My Users" at bounding box center [73, 344] width 135 height 10
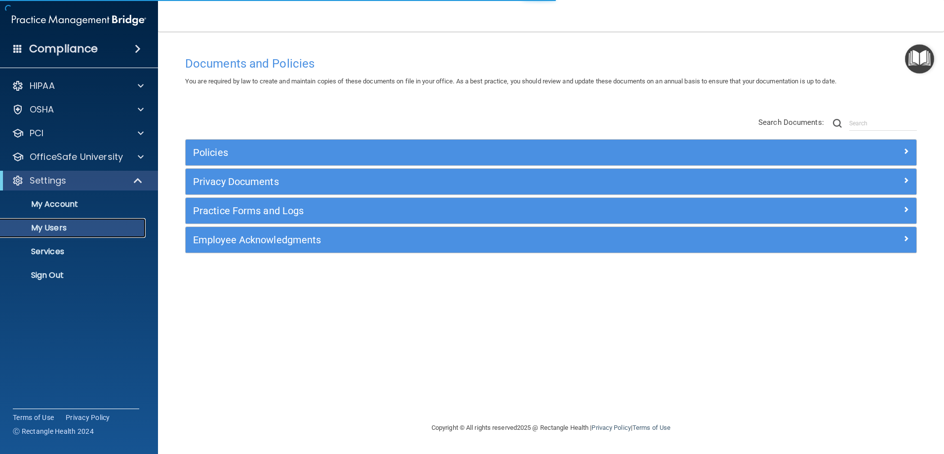
select select "20"
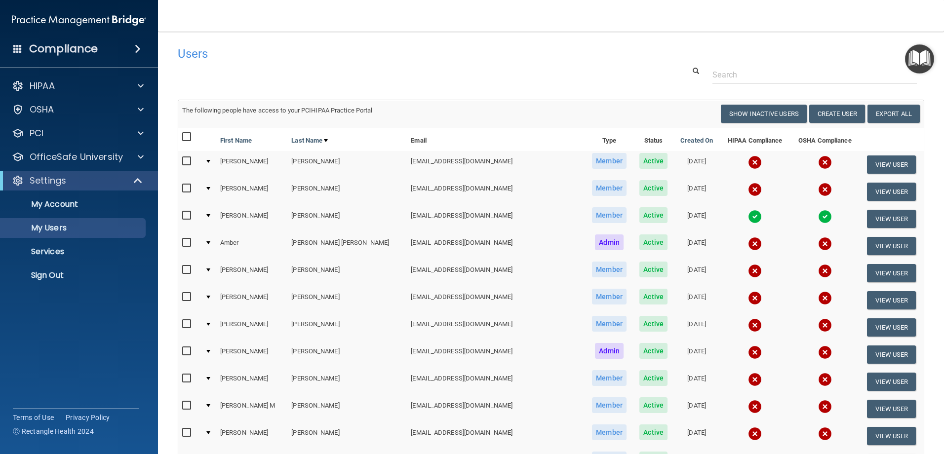
drag, startPoint x: 470, startPoint y: 159, endPoint x: 352, endPoint y: 157, distance: 118.1
click at [352, 157] on tr "[PERSON_NAME] [EMAIL_ADDRESS][DOMAIN_NAME] Member Active [DATE] View User" at bounding box center [551, 164] width 746 height 27
drag, startPoint x: 352, startPoint y: 157, endPoint x: 491, endPoint y: 61, distance: 168.5
click at [491, 61] on div "Users" at bounding box center [392, 53] width 445 height 24
click at [461, 48] on h4 "Users" at bounding box center [393, 53] width 430 height 13
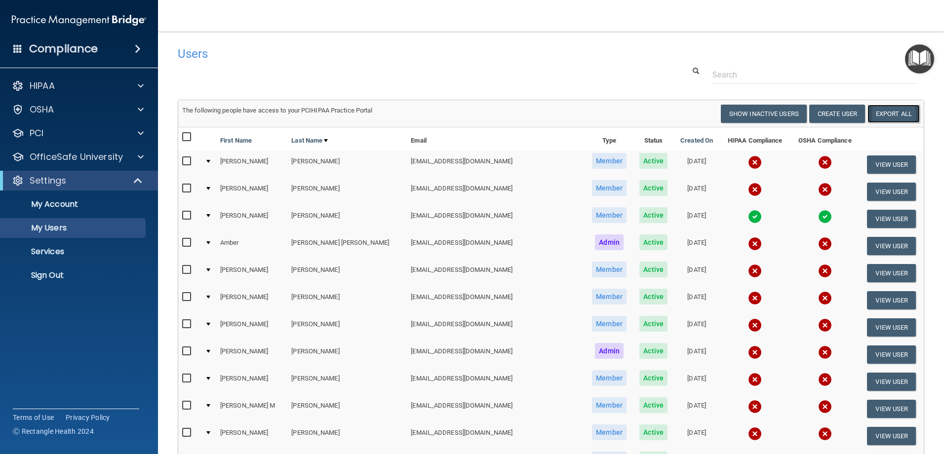
click at [889, 111] on link "Export All" at bounding box center [894, 114] width 52 height 18
